Goal: Download file/media

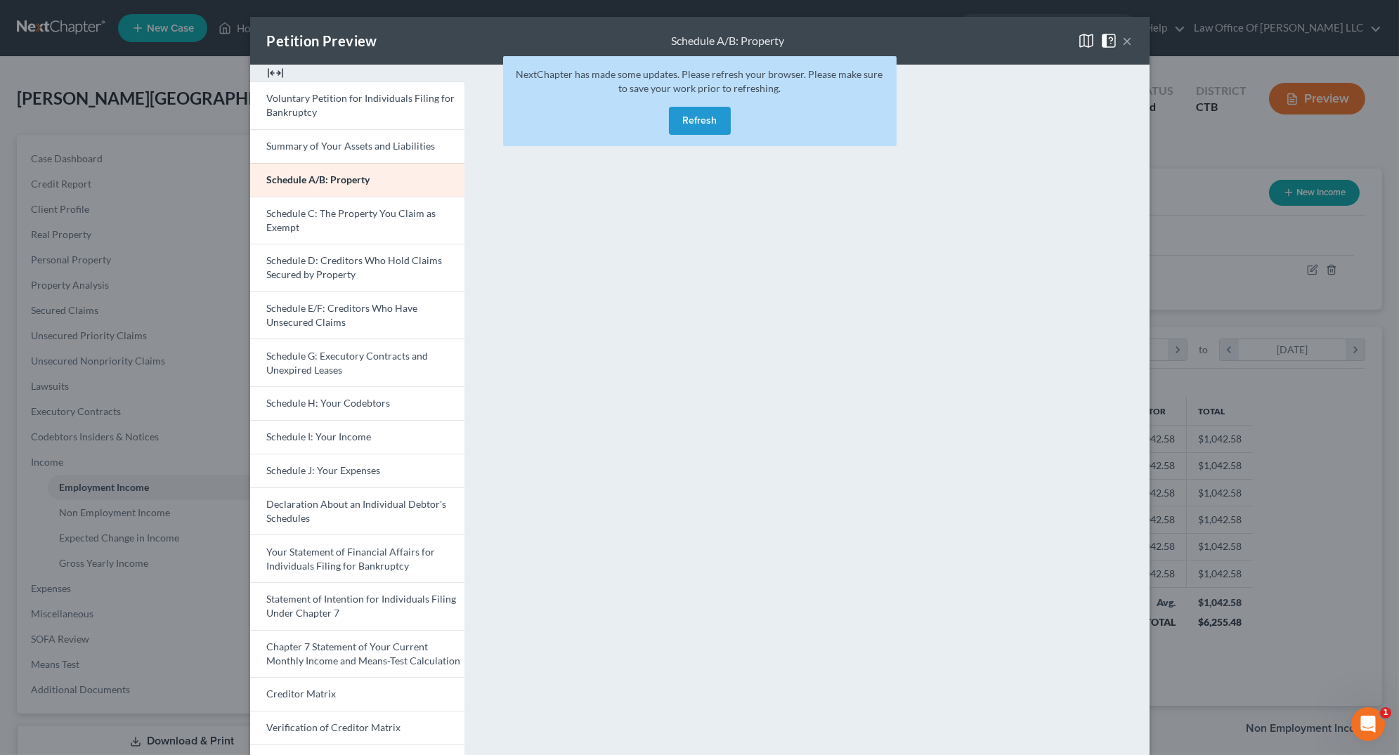
scroll to position [126, 0]
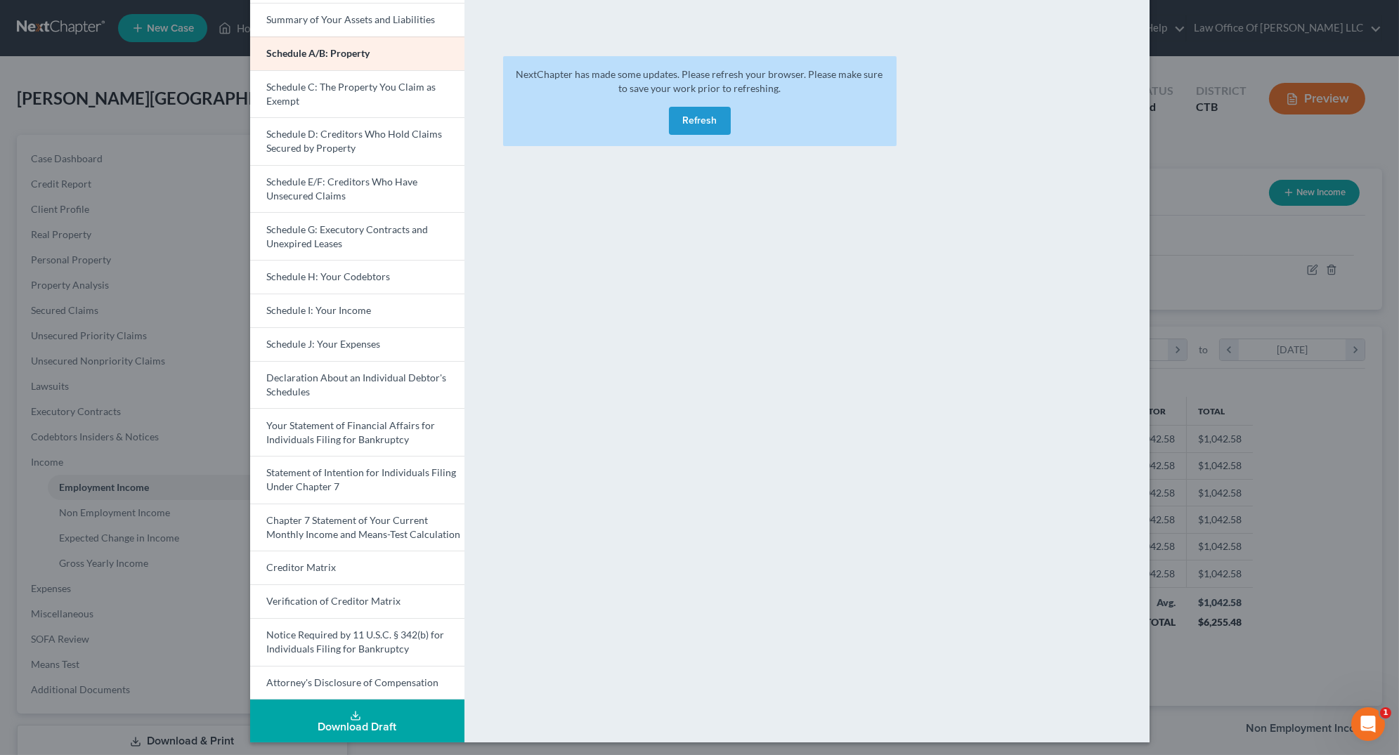
click at [705, 119] on button "Refresh" at bounding box center [700, 121] width 62 height 28
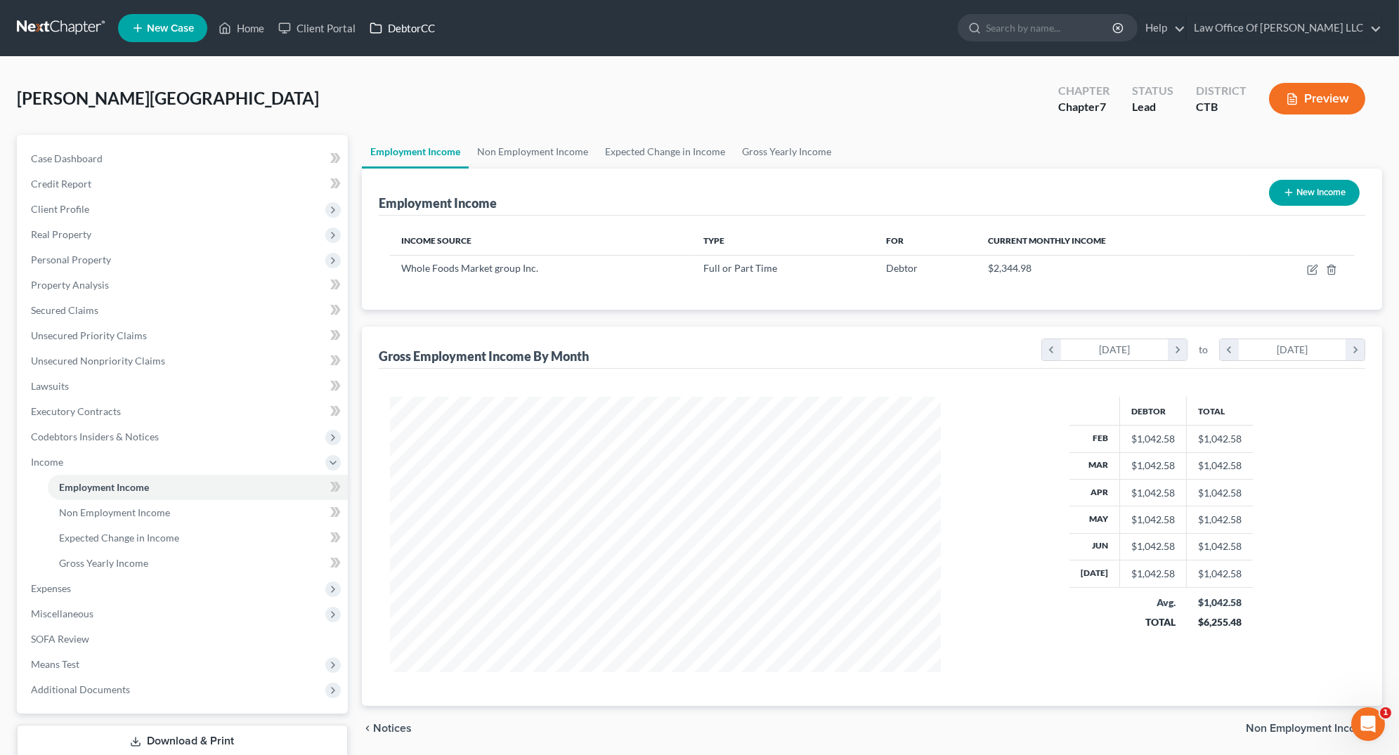
click at [409, 30] on link "DebtorCC" at bounding box center [402, 27] width 79 height 25
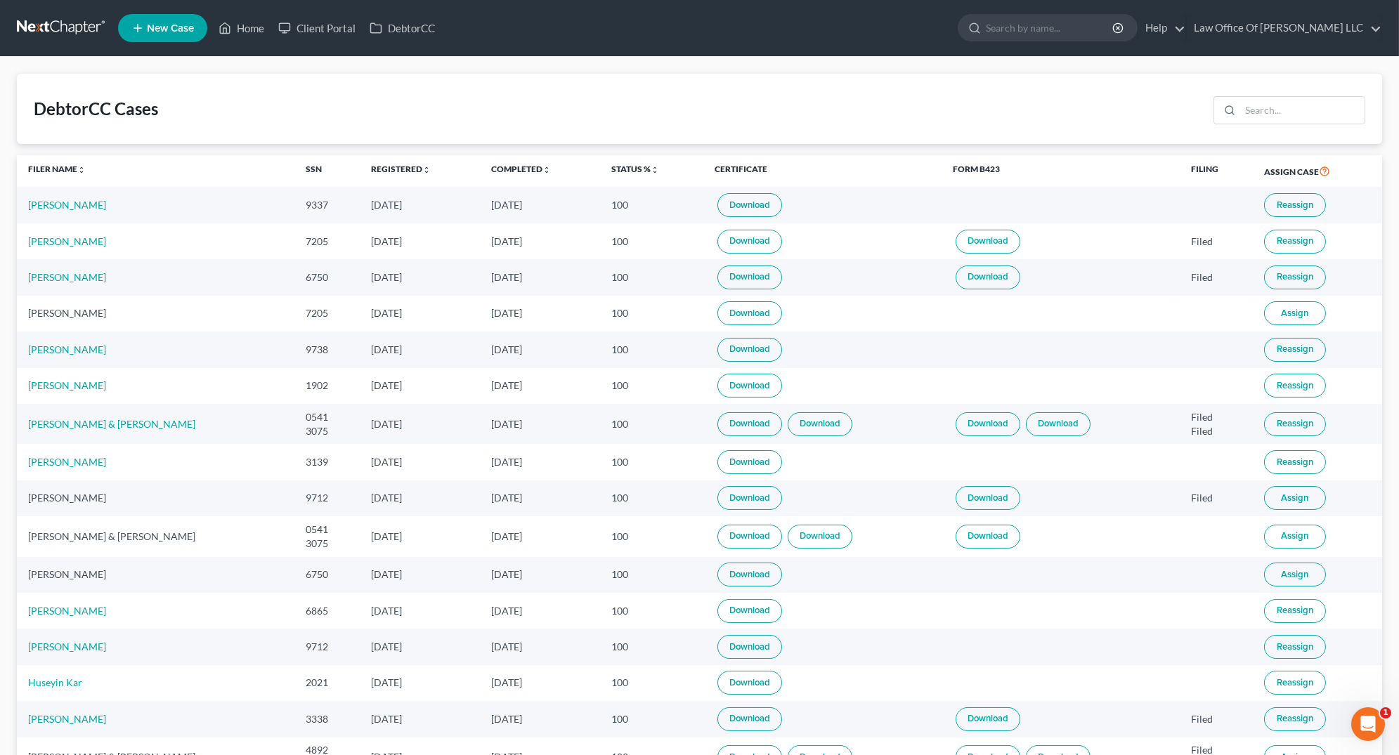
click at [718, 206] on link "Download" at bounding box center [750, 205] width 65 height 24
